Goal: Task Accomplishment & Management: Manage account settings

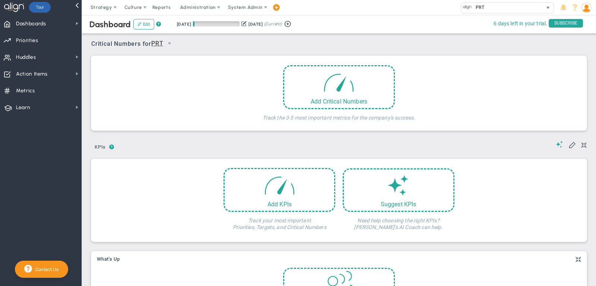
click at [489, 8] on div "PRT" at bounding box center [502, 8] width 82 height 10
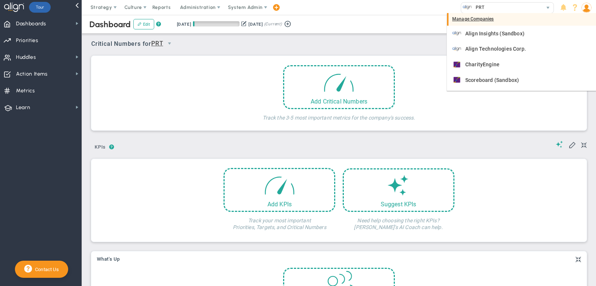
click at [487, 20] on div "Manage Companies" at bounding box center [521, 19] width 149 height 13
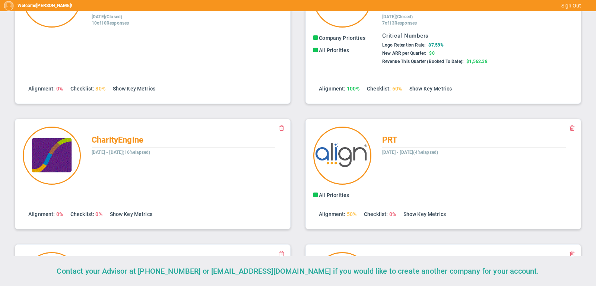
scroll to position [213, 0]
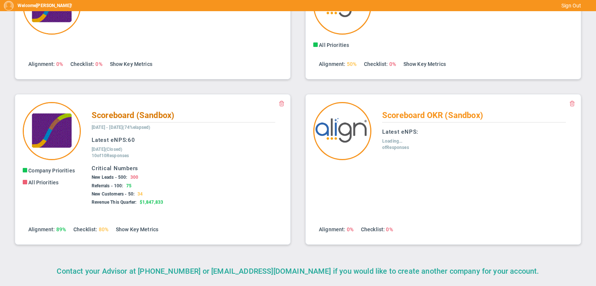
click at [158, 111] on span "Scoreboard (Sandbox)" at bounding box center [133, 115] width 83 height 9
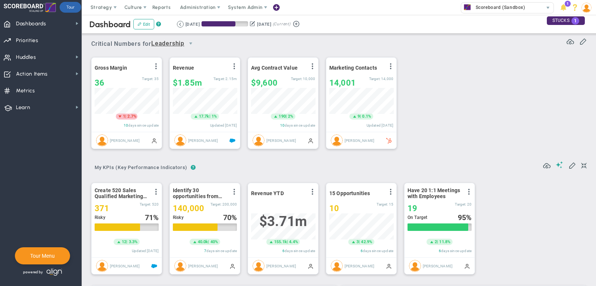
scroll to position [26, 64]
click at [69, 41] on span "Priorities Projects OKR Tree Priorities Projects OKRs" at bounding box center [41, 40] width 82 height 17
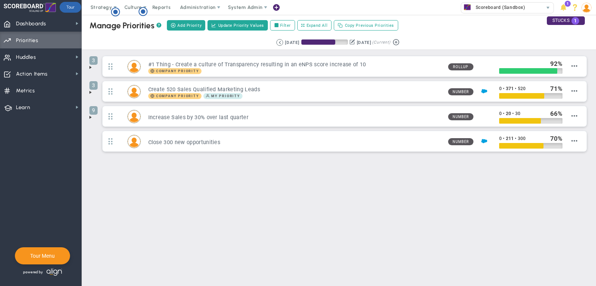
click at [90, 91] on span at bounding box center [91, 92] width 6 height 6
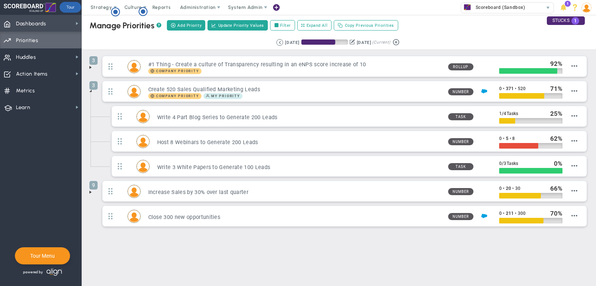
click at [59, 23] on span "Dashboards Dashboards" at bounding box center [41, 23] width 82 height 17
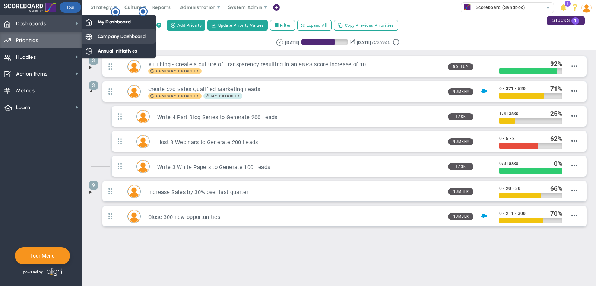
click at [110, 35] on span "Company Dashboard" at bounding box center [122, 36] width 48 height 7
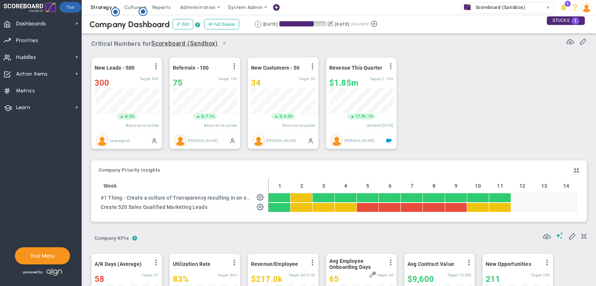
click at [105, 6] on span "Strategy" at bounding box center [102, 7] width 22 height 6
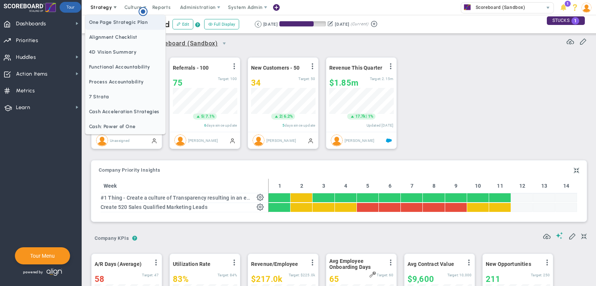
click at [108, 22] on span "One Page Strategic Plan" at bounding box center [125, 22] width 80 height 15
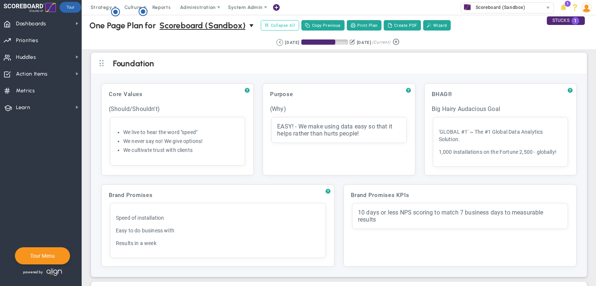
click at [281, 28] on span "Collapse All" at bounding box center [280, 25] width 30 height 7
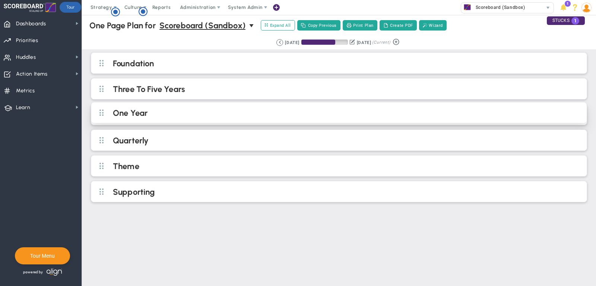
click at [172, 104] on div "One Year" at bounding box center [339, 112] width 496 height 20
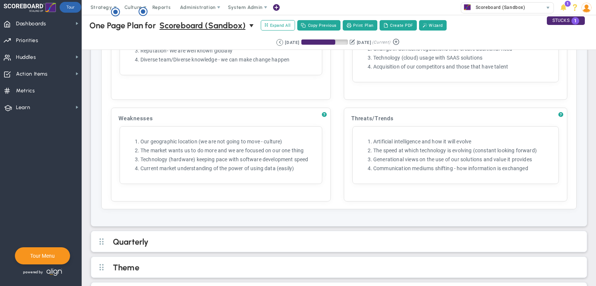
scroll to position [699, 0]
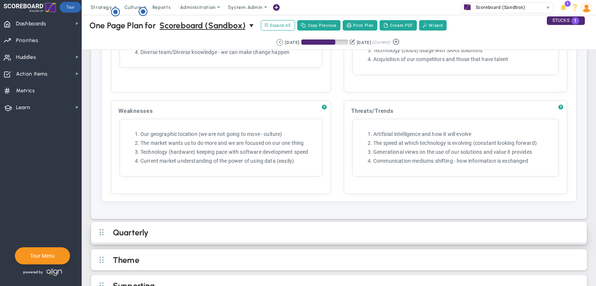
click at [270, 228] on h2 "Quarterly" at bounding box center [345, 233] width 465 height 11
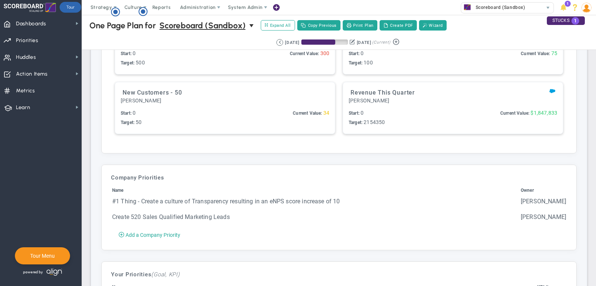
scroll to position [1139, 0]
click at [31, 26] on span "Dashboards" at bounding box center [31, 24] width 30 height 16
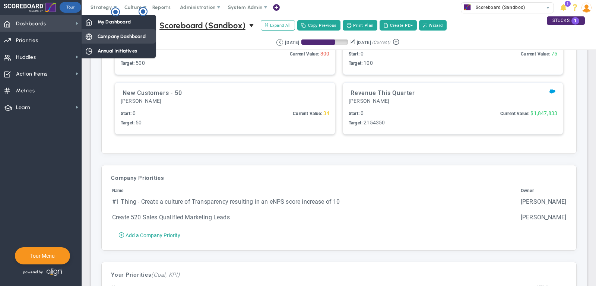
click at [116, 35] on span "Company Dashboard" at bounding box center [122, 36] width 48 height 7
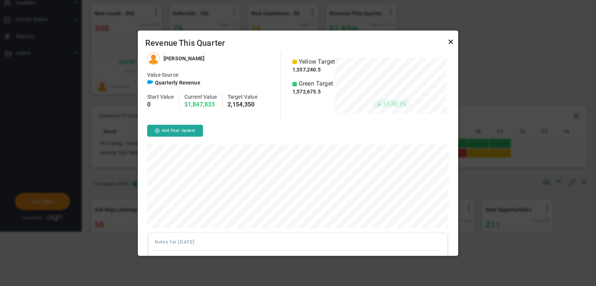
click at [449, 44] on link "Close" at bounding box center [451, 41] width 9 height 9
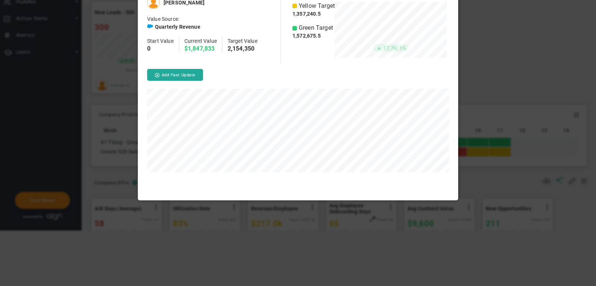
scroll to position [204, 321]
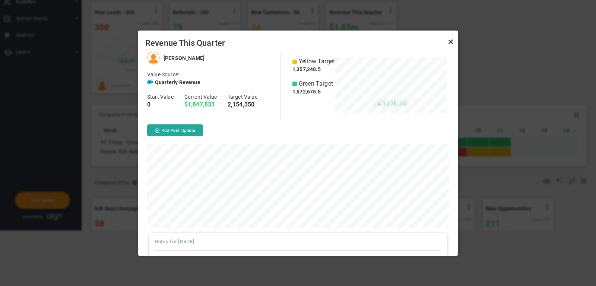
click at [452, 40] on link "Close" at bounding box center [451, 41] width 9 height 9
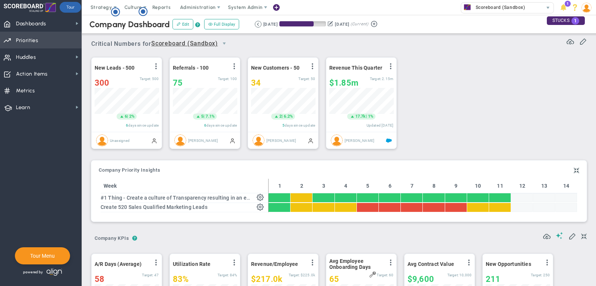
click at [27, 37] on span "Priorities" at bounding box center [27, 41] width 22 height 16
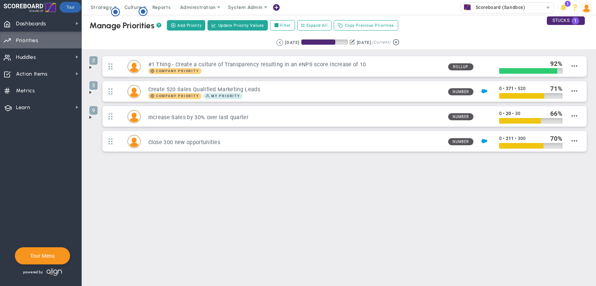
click at [90, 67] on span at bounding box center [91, 67] width 6 height 6
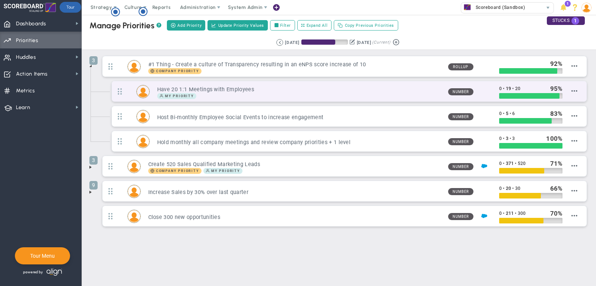
click at [406, 93] on div "My Priority" at bounding box center [299, 96] width 285 height 6
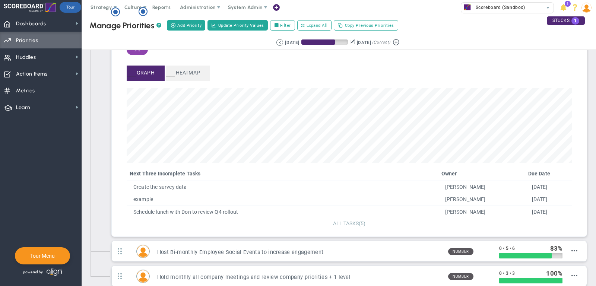
click at [351, 221] on span "ALL TASKS" at bounding box center [346, 224] width 26 height 6
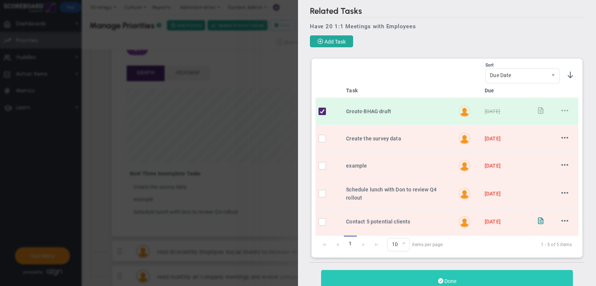
click at [476, 279] on button "Done" at bounding box center [447, 281] width 252 height 22
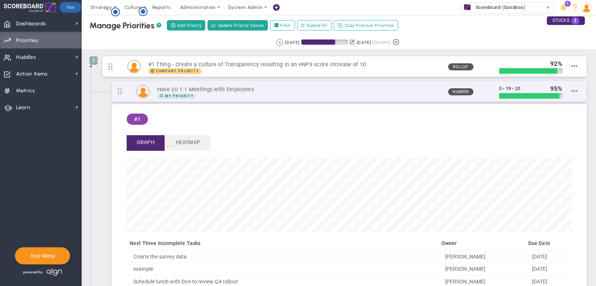
click at [438, 97] on div "My Priority" at bounding box center [299, 96] width 285 height 6
